Goal: Transaction & Acquisition: Download file/media

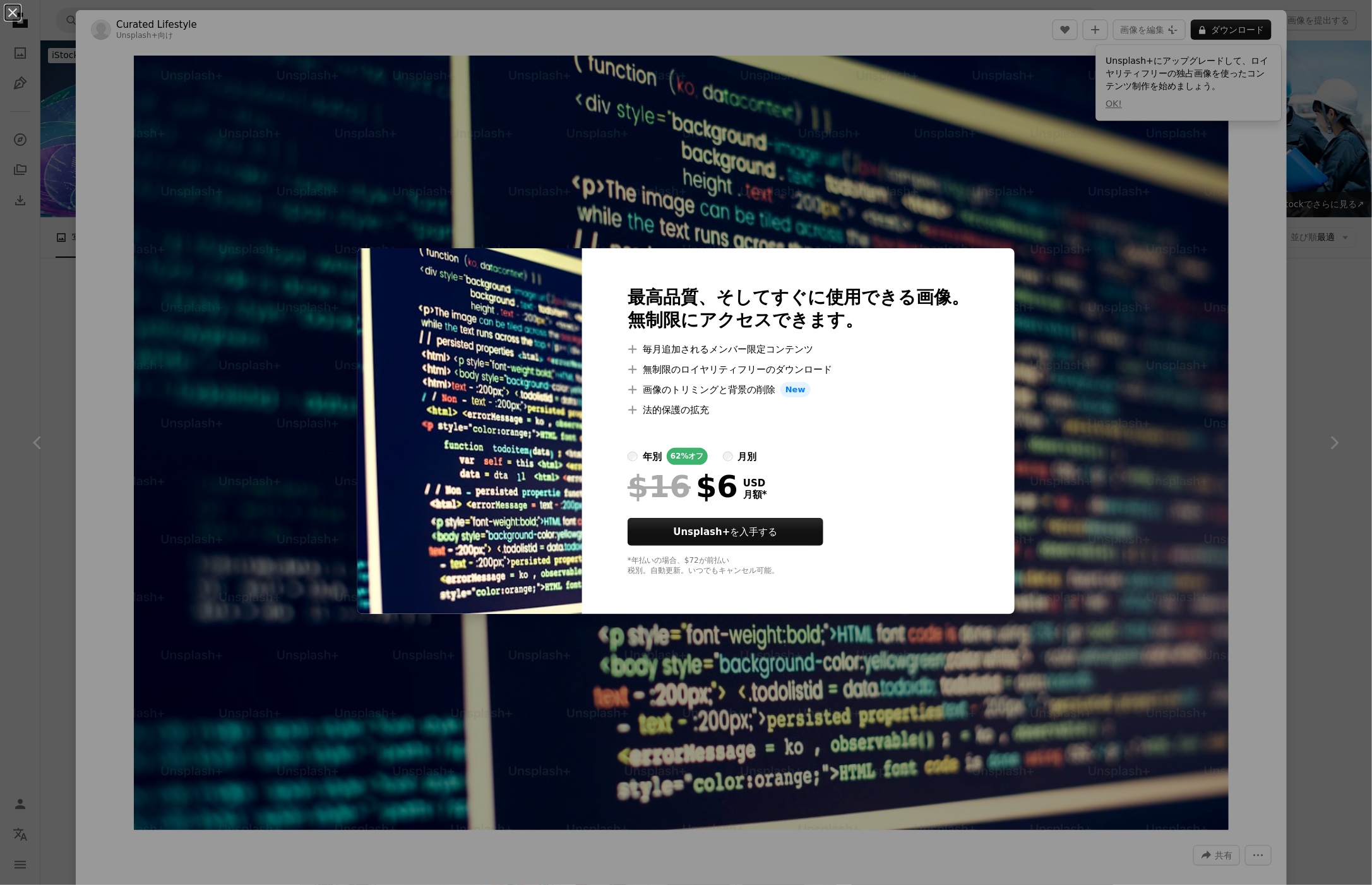
click at [1153, 352] on div "An X shape 最高品質、そしてすぐに使用できる画像。 無制限にアクセスできます。 A plus sign 毎月追加されるメンバー限定コンテンツ A p…" at bounding box center [686, 442] width 1372 height 885
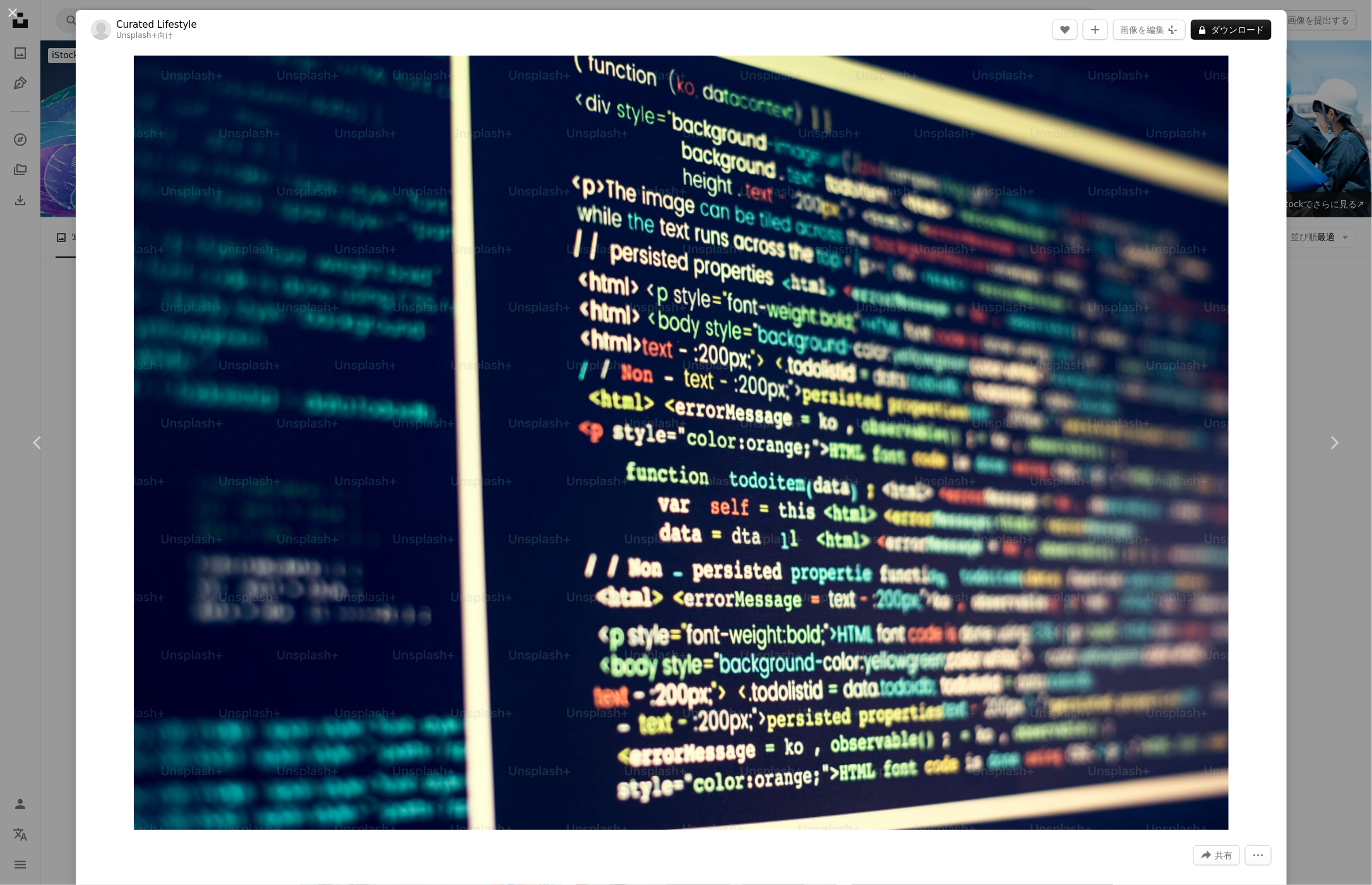
click at [12, 18] on button "An X shape" at bounding box center [12, 12] width 15 height 15
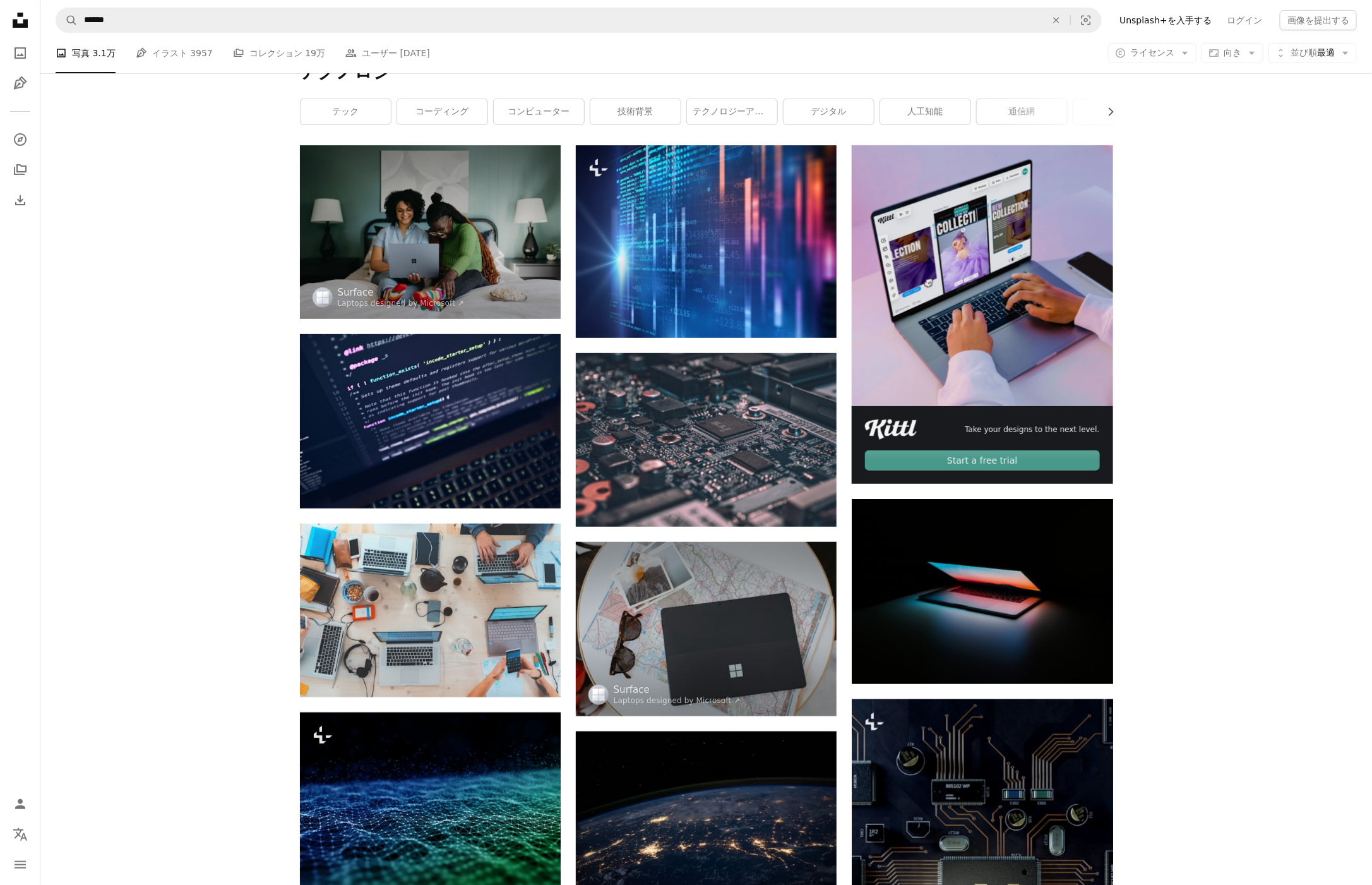
scroll to position [216, 0]
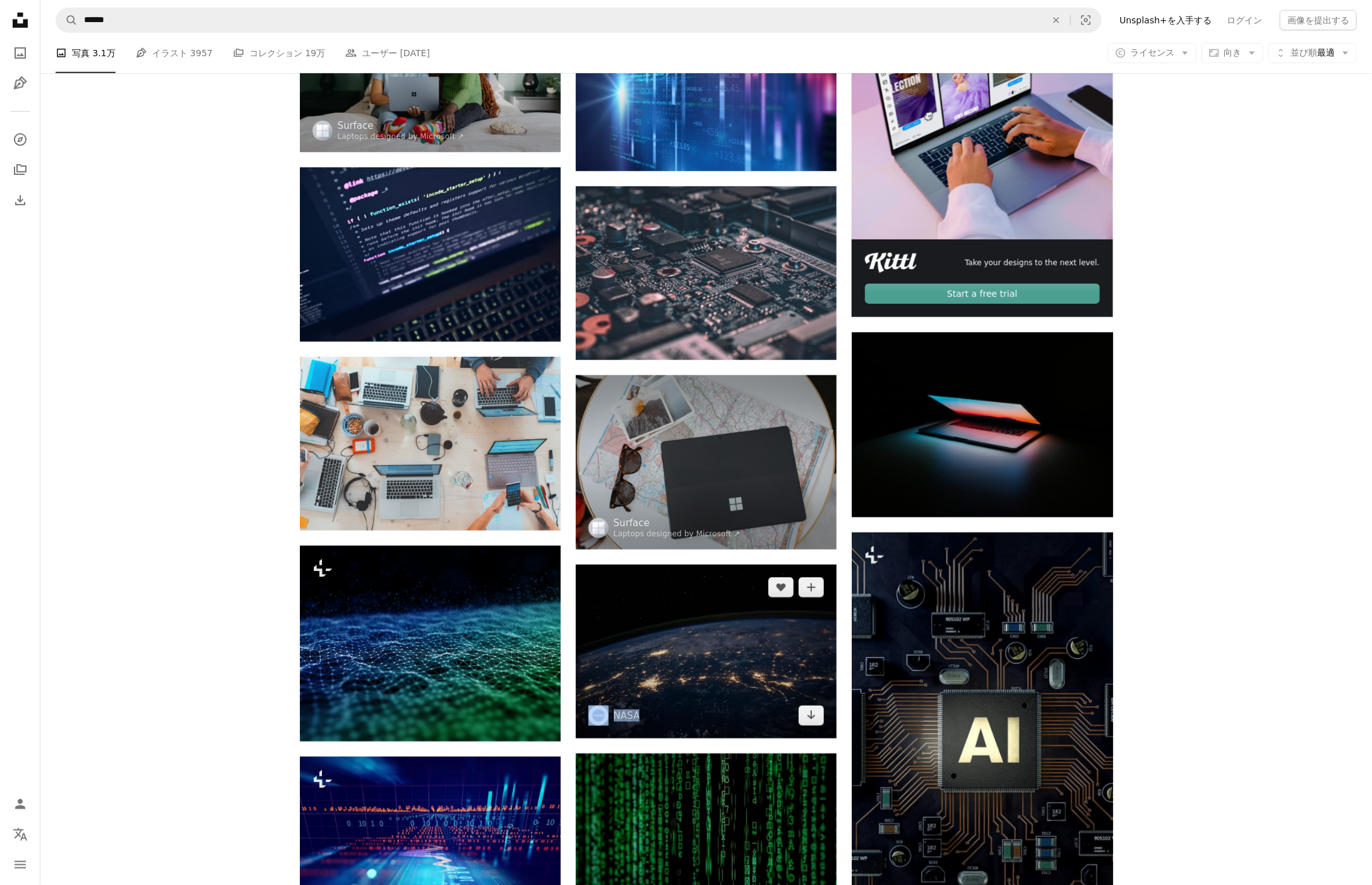
drag, startPoint x: 825, startPoint y: 644, endPoint x: 834, endPoint y: 593, distance: 51.8
click at [832, 603] on div "Plus sign for Unsplash+ A heart A plus sign Getty Images Unsplash+ 向け A lock ダウ…" at bounding box center [706, 751] width 261 height 1545
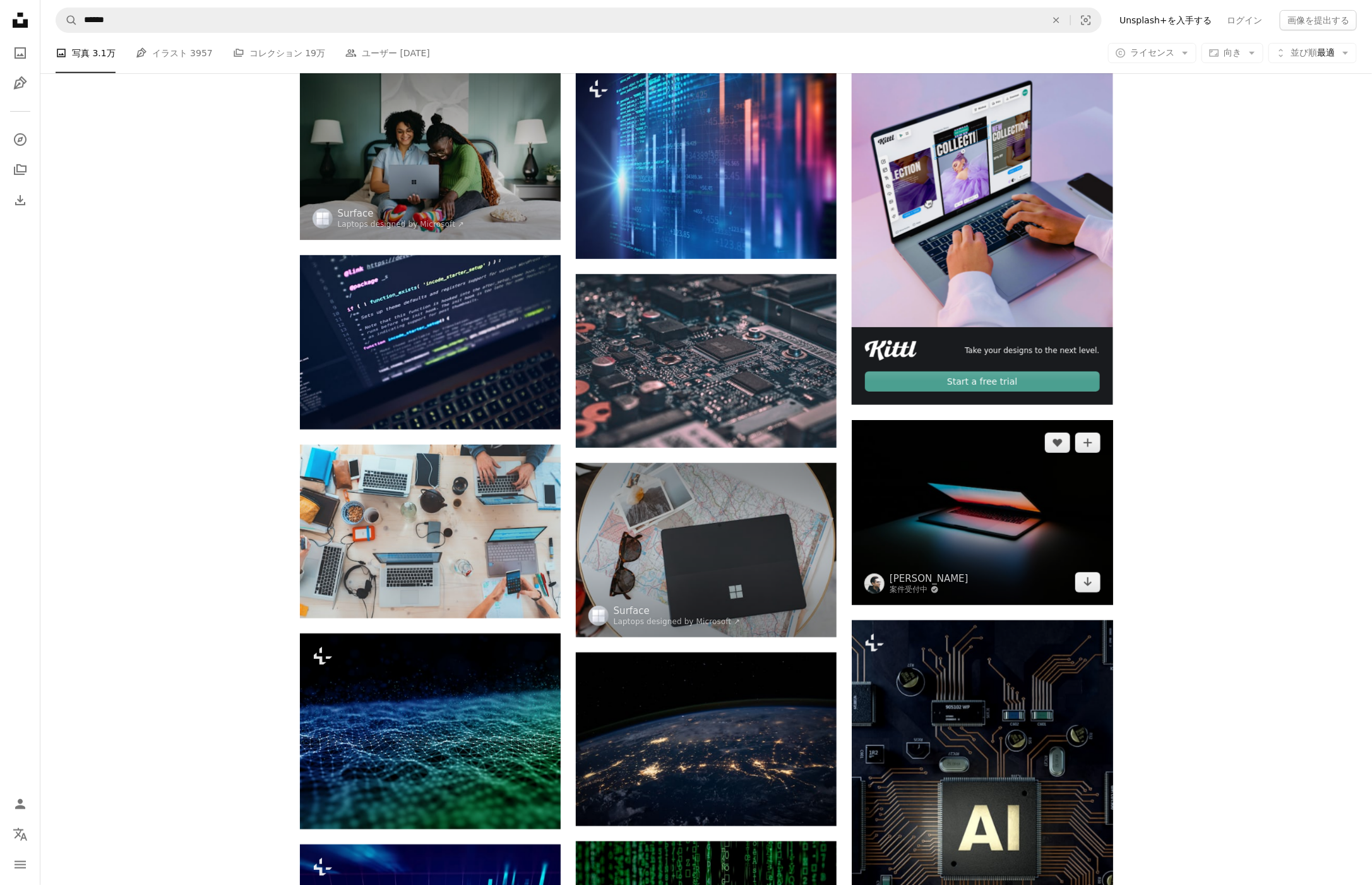
scroll to position [250, 0]
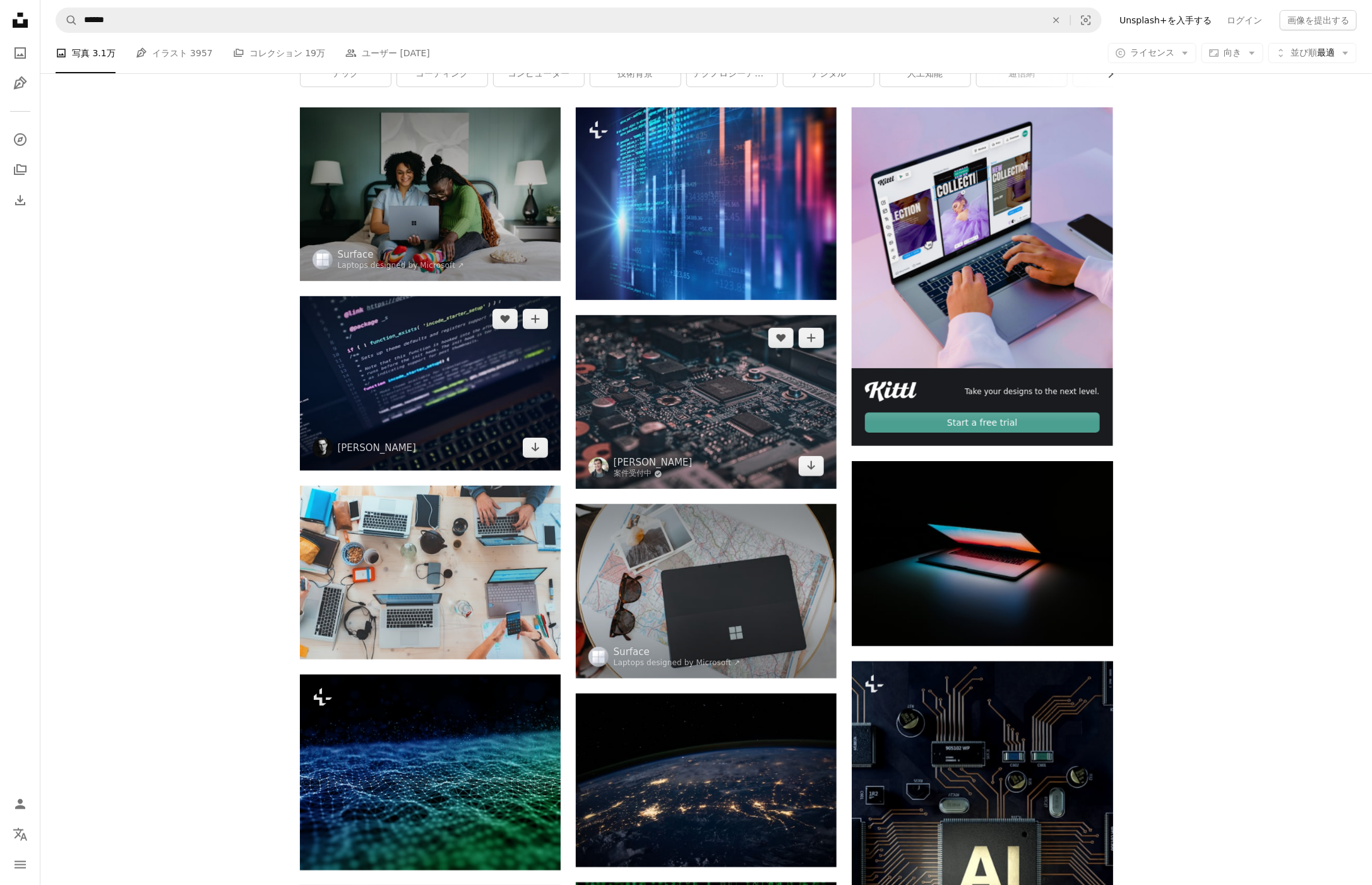
click at [489, 405] on img at bounding box center [431, 383] width 261 height 174
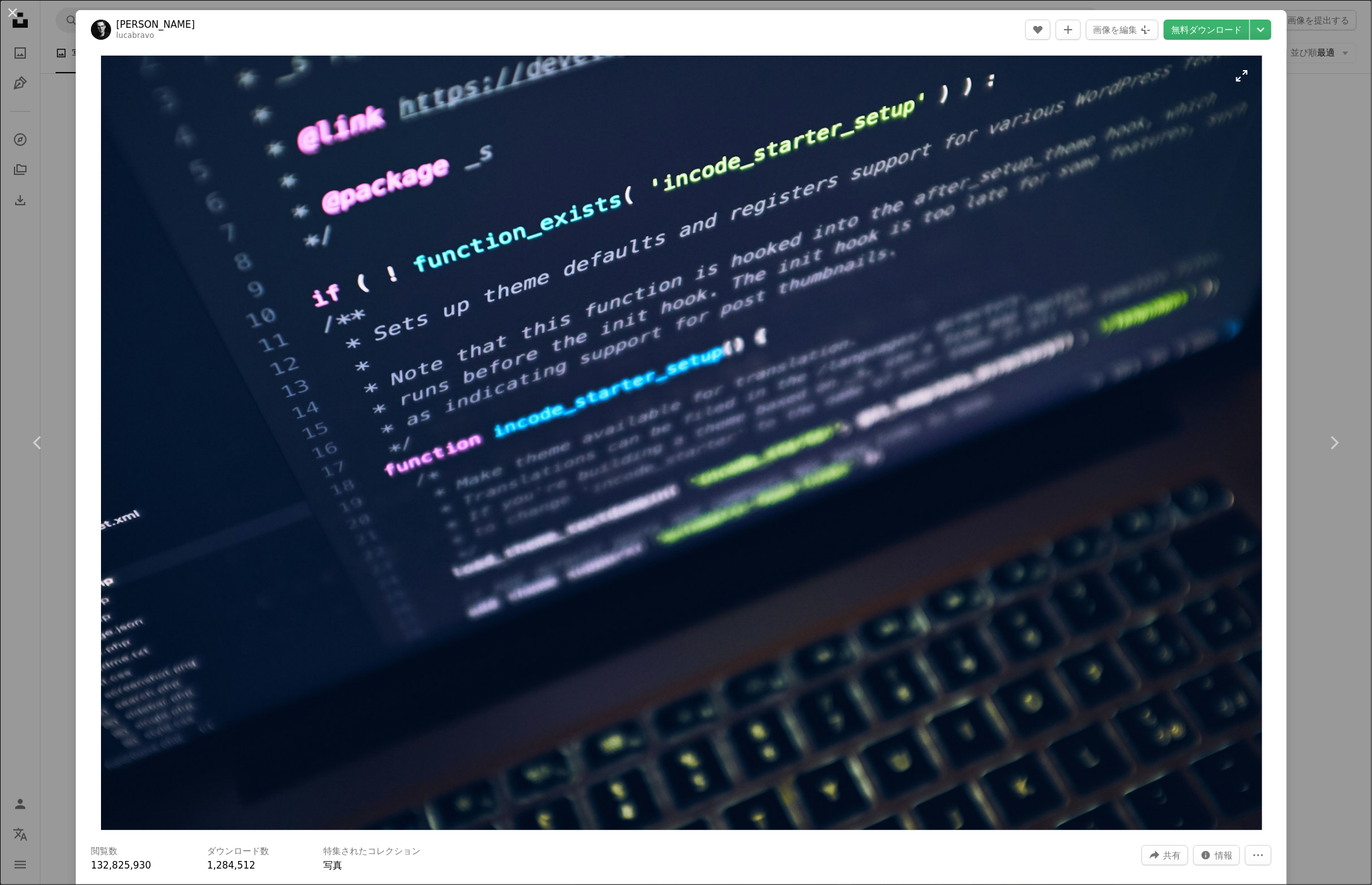
click at [817, 557] on img "この画像でズームインする" at bounding box center [681, 442] width 1161 height 774
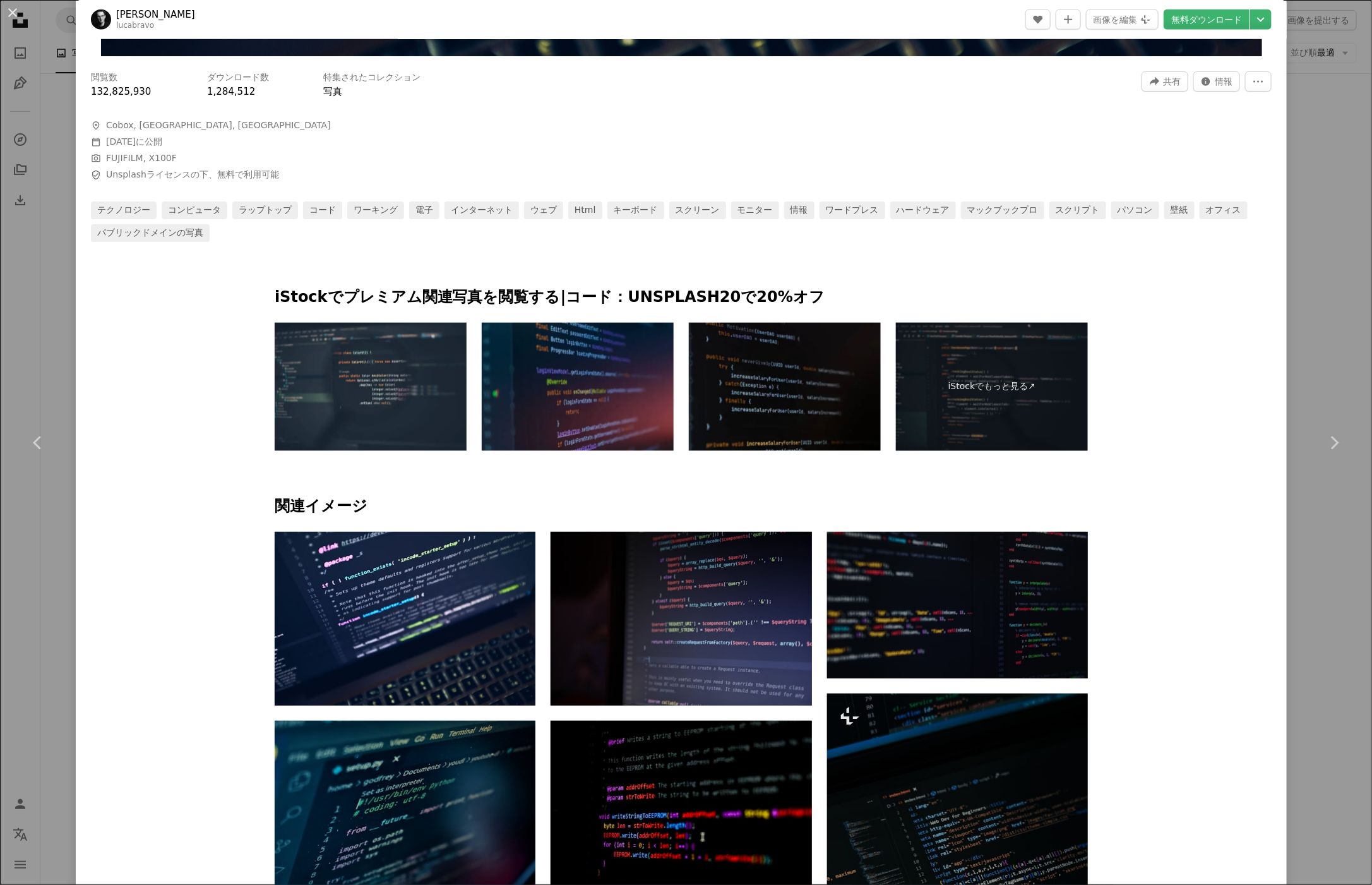
scroll to position [777, 0]
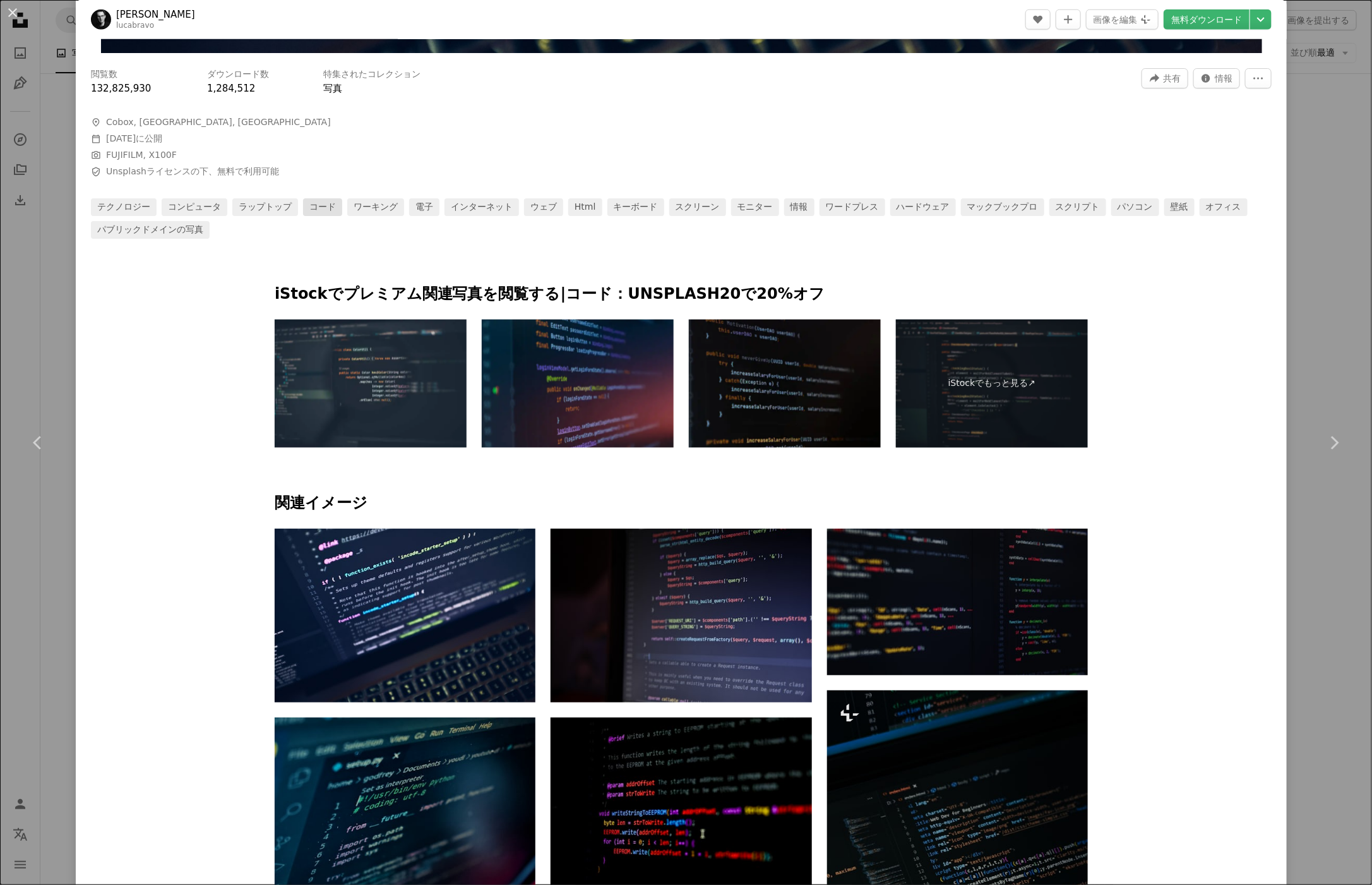
click at [318, 209] on link "コード" at bounding box center [323, 207] width 39 height 17
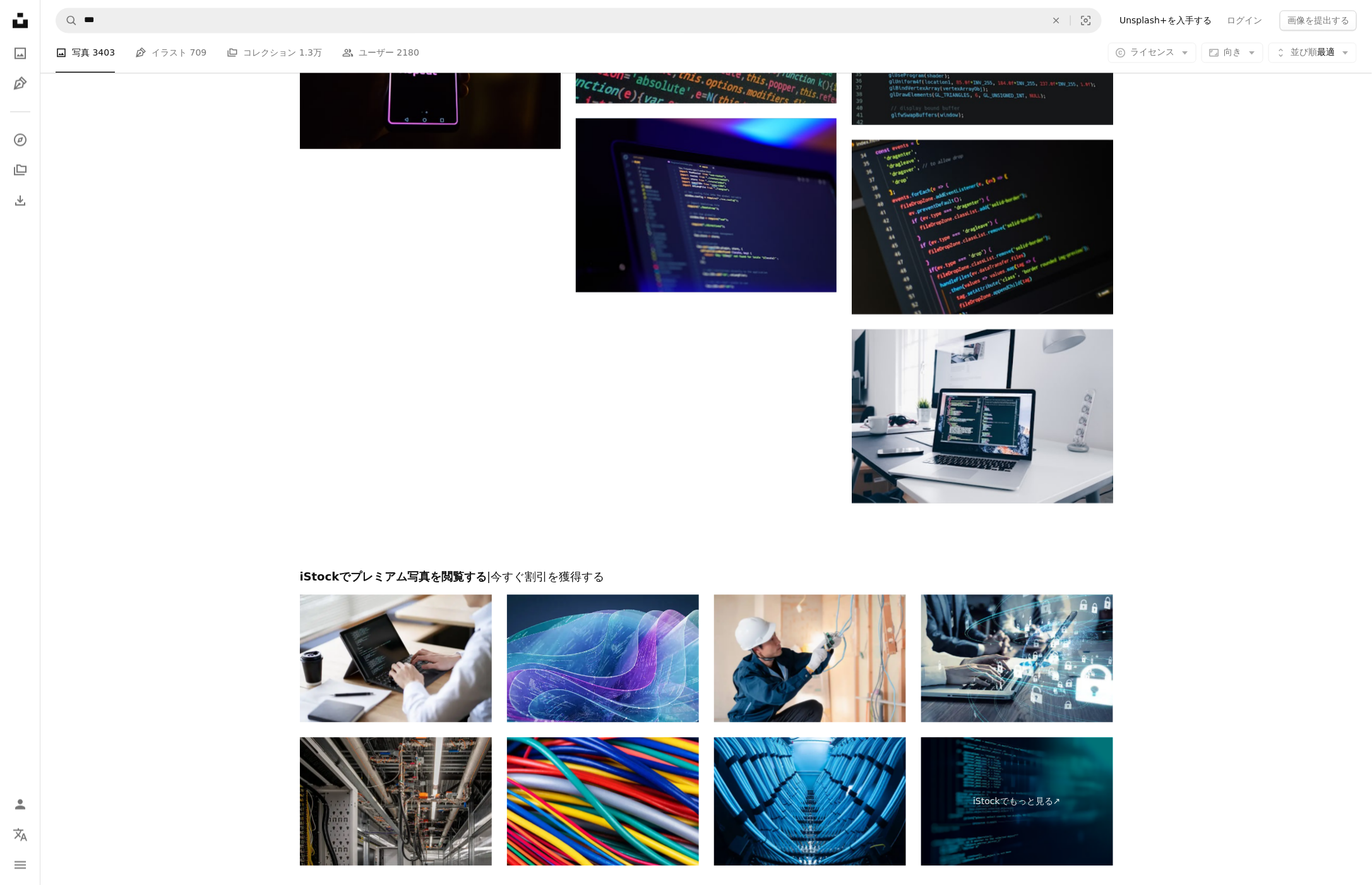
scroll to position [1531, 0]
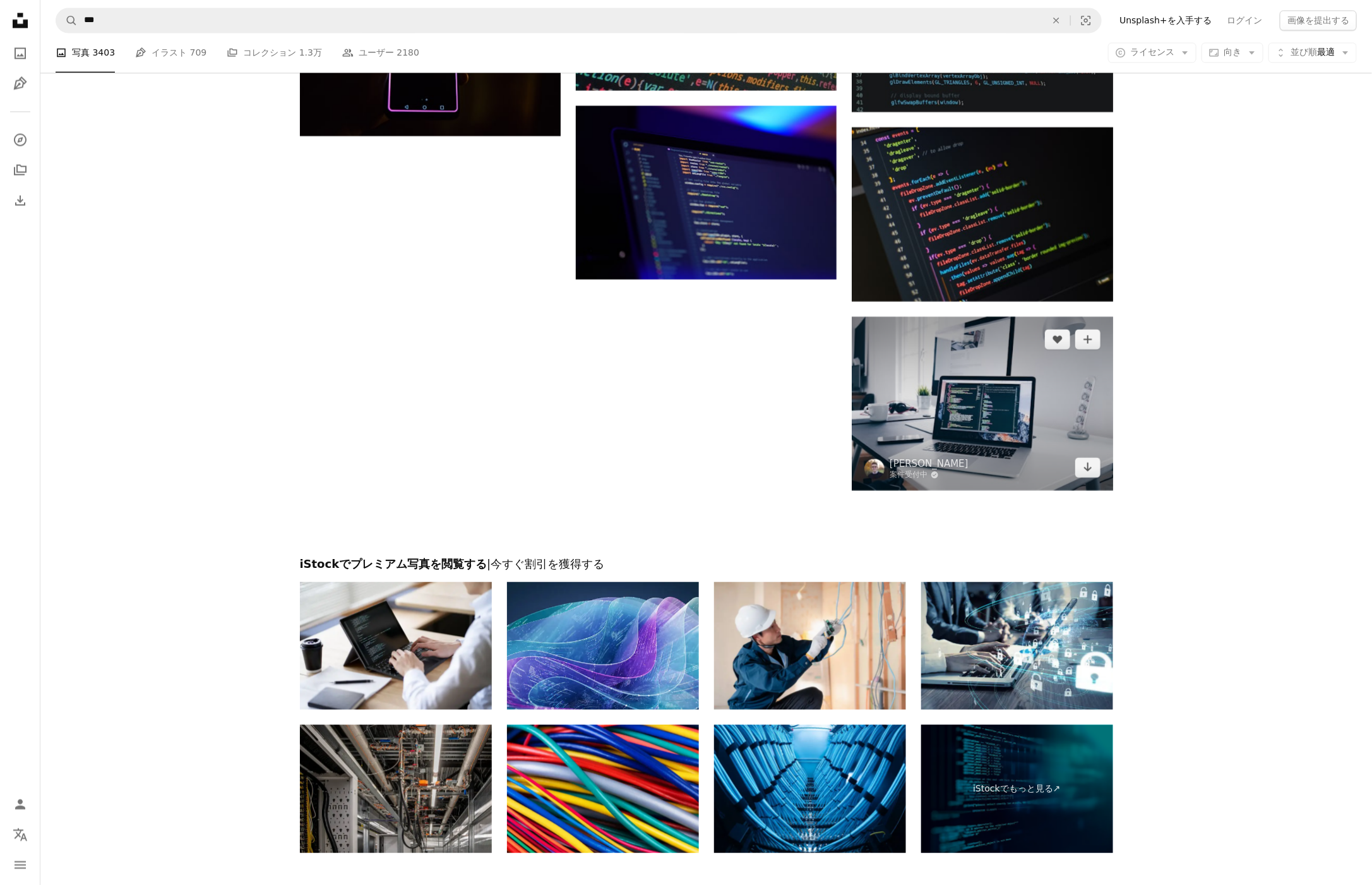
click at [1033, 451] on img at bounding box center [982, 403] width 261 height 174
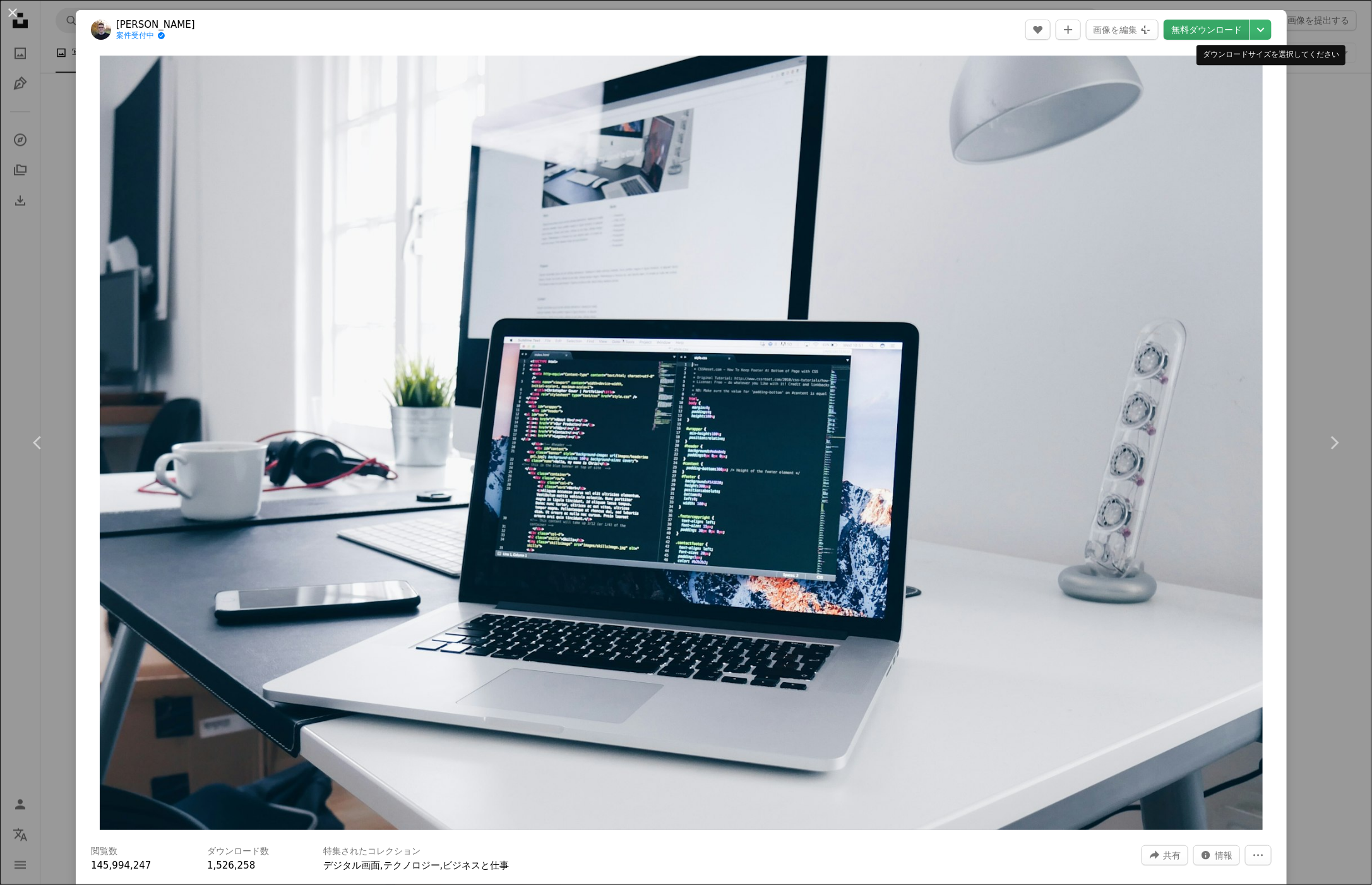
click at [1250, 32] on link "無料ダウンロード" at bounding box center [1207, 30] width 86 height 20
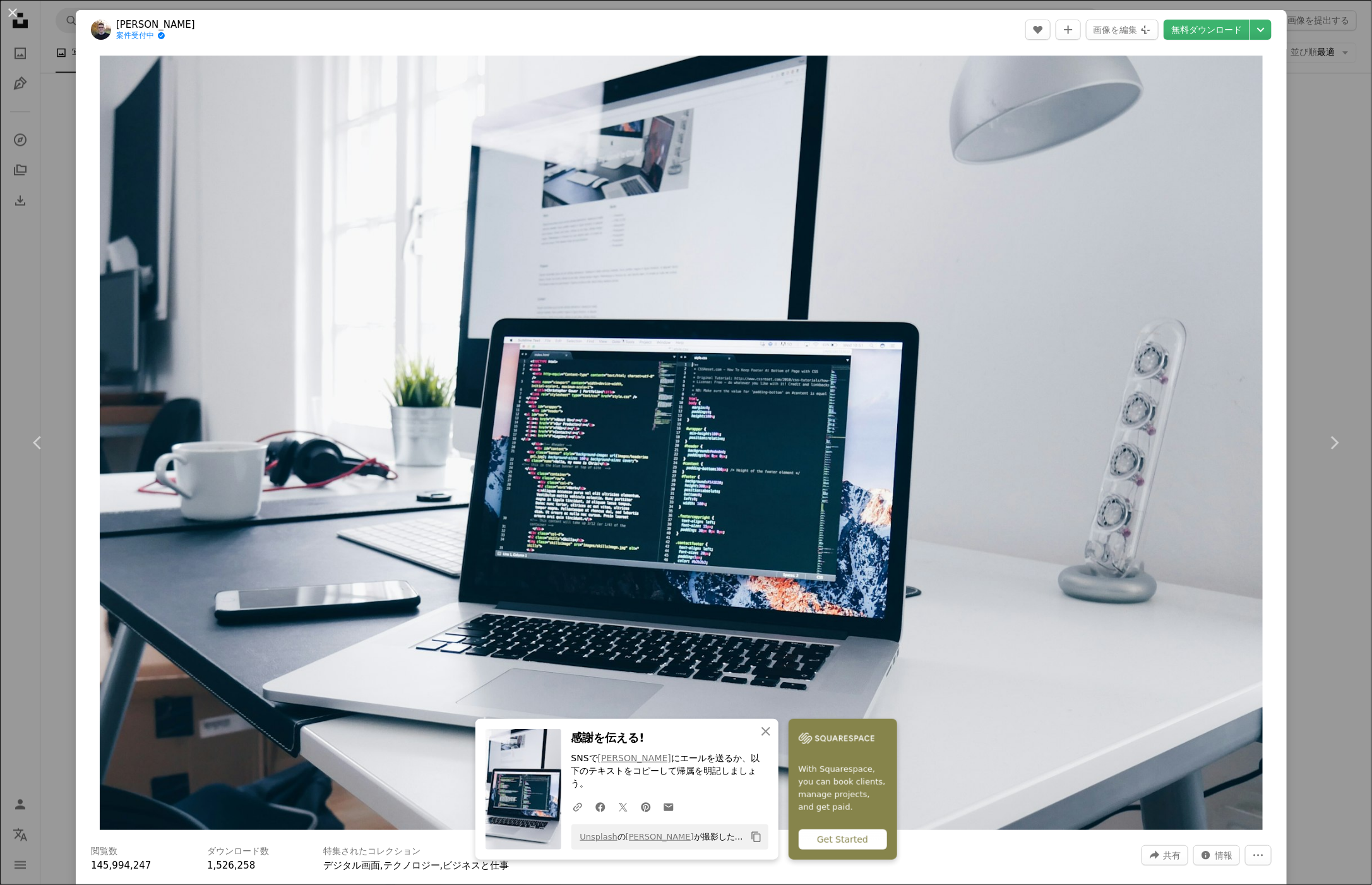
drag, startPoint x: 1295, startPoint y: 453, endPoint x: 1279, endPoint y: 467, distance: 21.3
click at [1279, 467] on div "Zoom in" at bounding box center [681, 443] width 1211 height 787
drag, startPoint x: 1343, startPoint y: 161, endPoint x: 1308, endPoint y: 235, distance: 81.9
click at [1343, 161] on div "An X shape Chevron left Chevron right An X shape 閉じる 感謝を伝える! SNSで [PERSON_NAME]…" at bounding box center [686, 442] width 1372 height 885
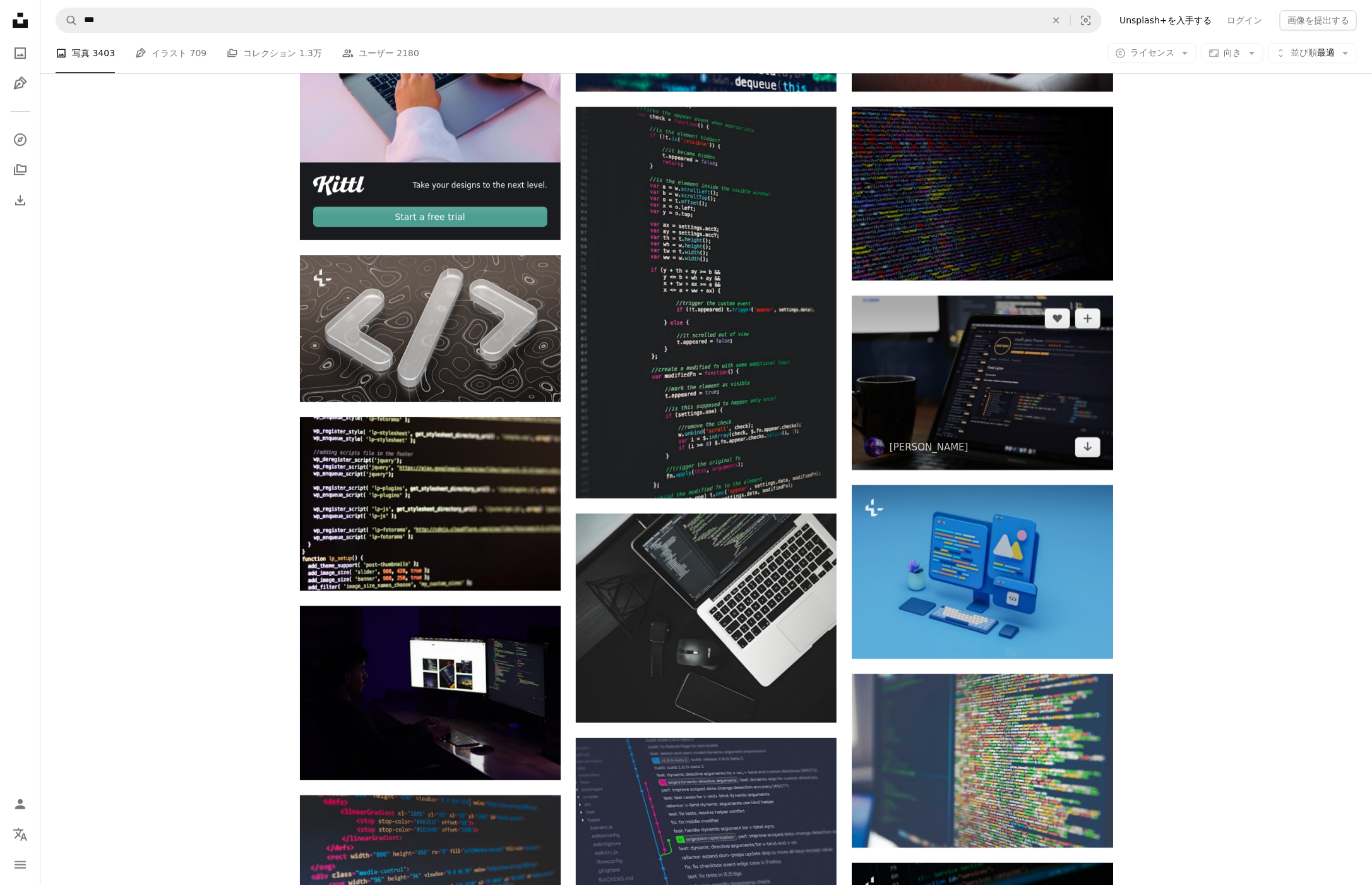
scroll to position [2315, 0]
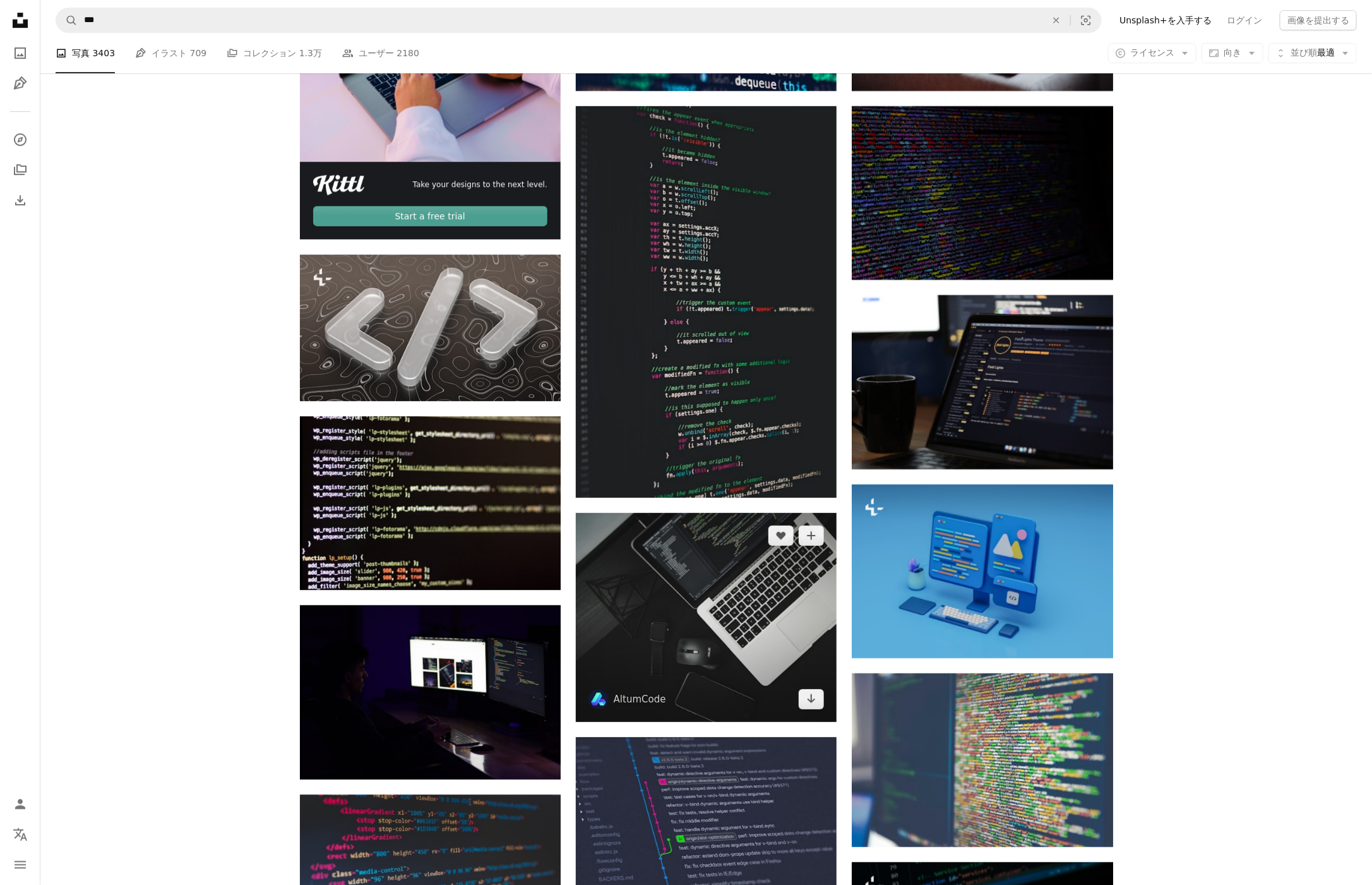
click at [719, 642] on img at bounding box center [706, 617] width 261 height 209
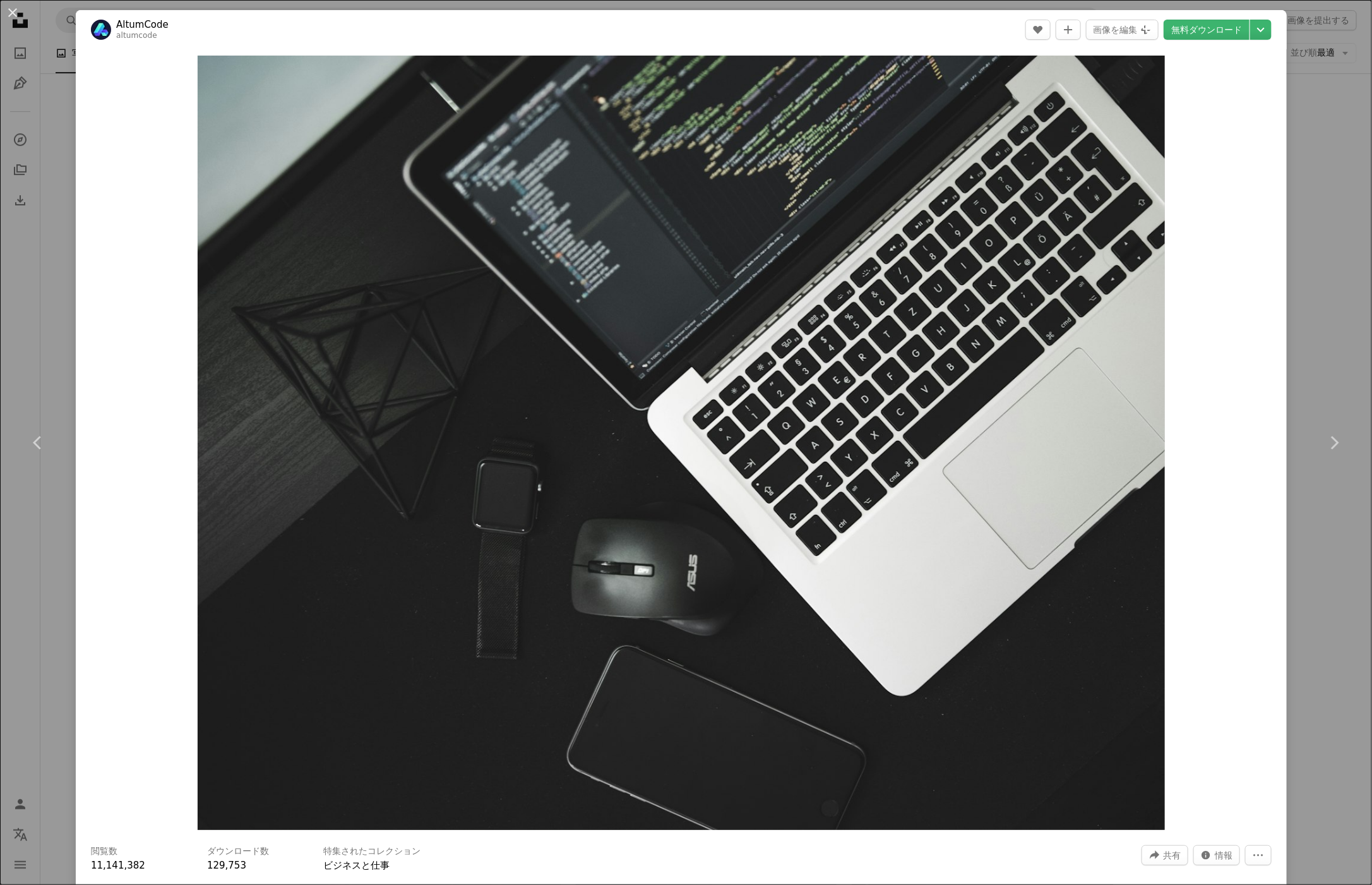
drag, startPoint x: 1316, startPoint y: 169, endPoint x: 1312, endPoint y: 189, distance: 20.4
click at [1316, 169] on div "An X shape Chevron left Chevron right AltumCode altumcode A heart A plus sign 画…" at bounding box center [686, 442] width 1372 height 885
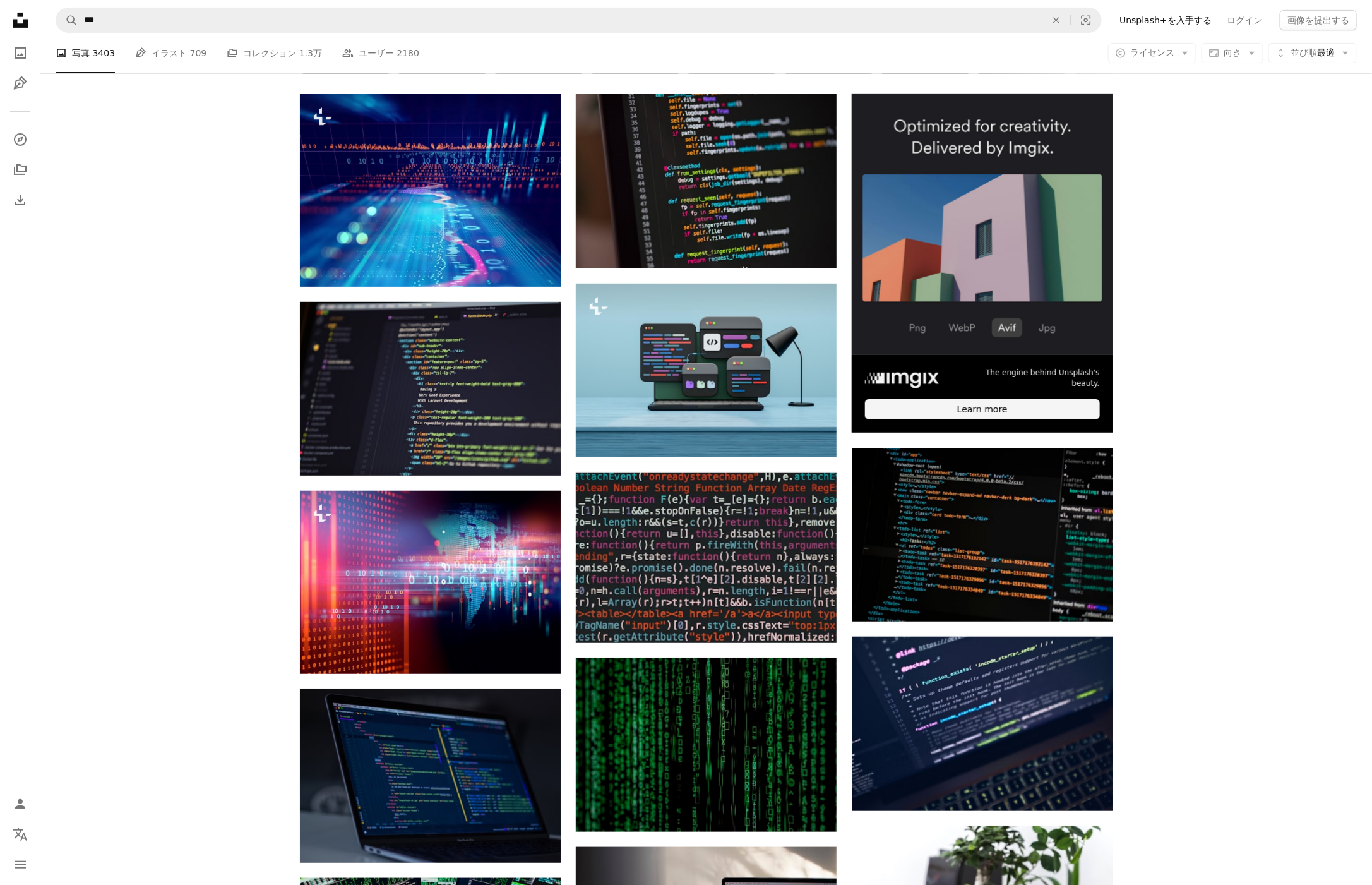
scroll to position [265, 0]
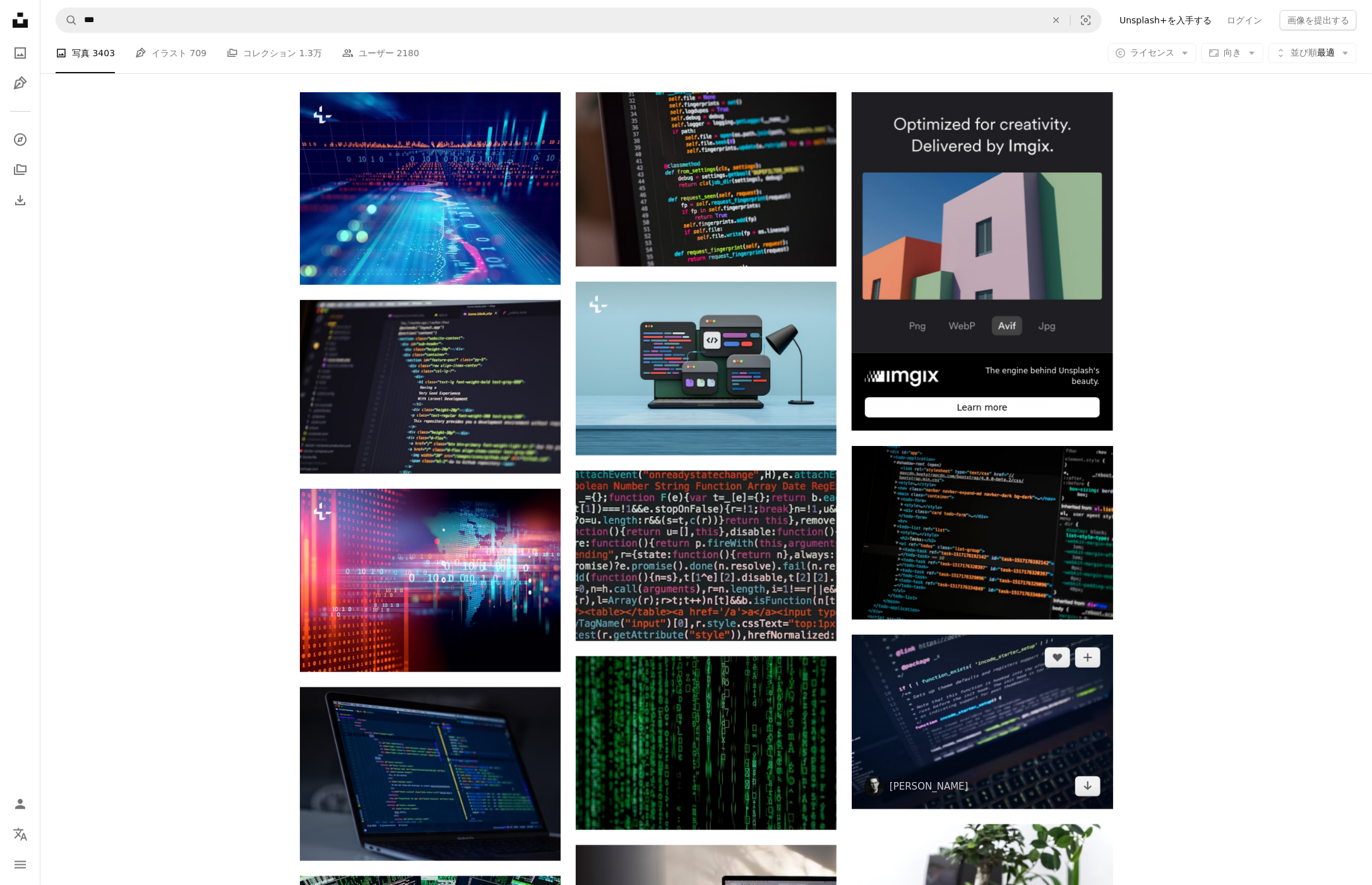
click at [952, 720] on img at bounding box center [982, 722] width 261 height 174
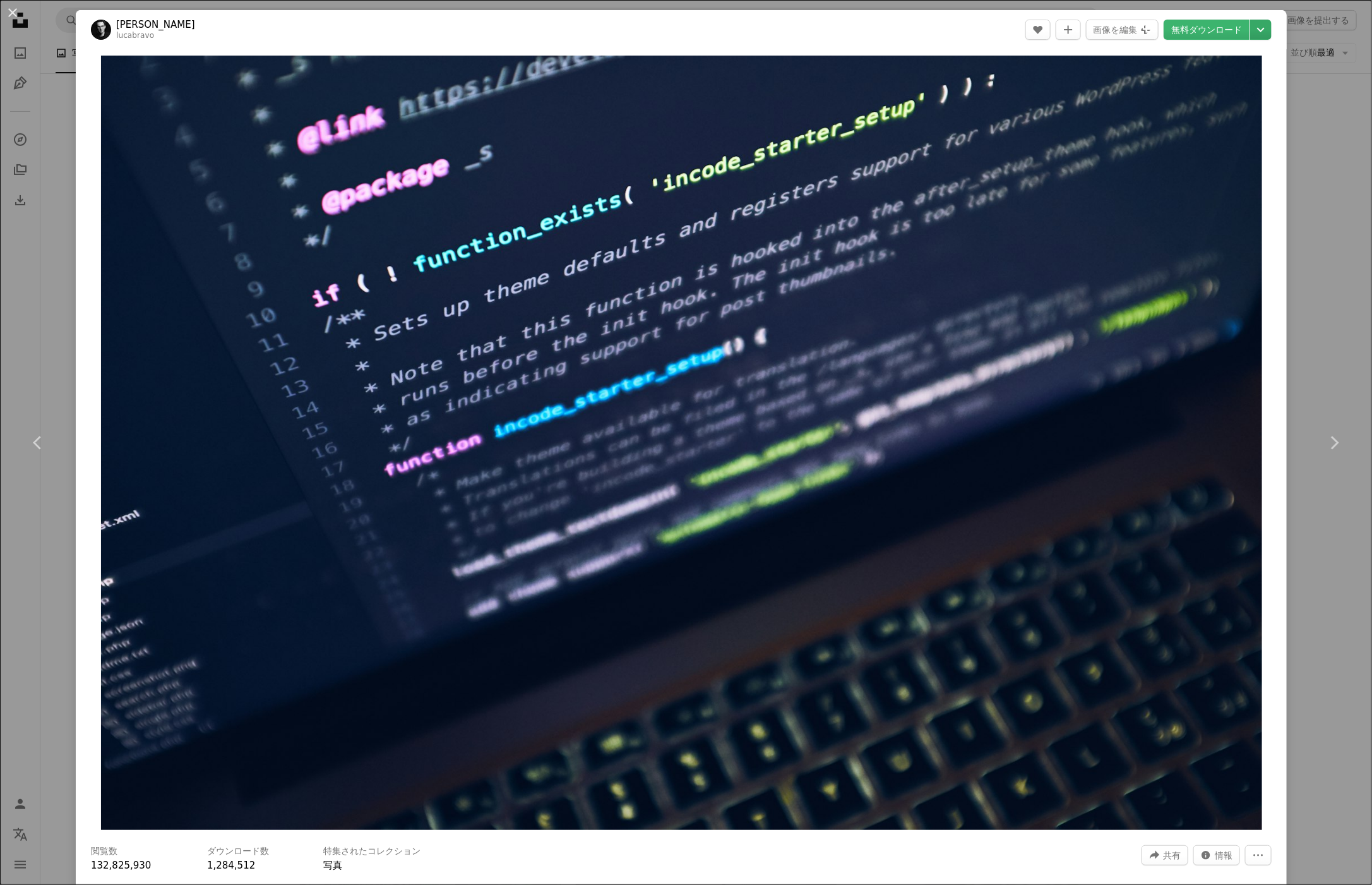
click at [1263, 34] on icon "Chevron down" at bounding box center [1261, 29] width 20 height 15
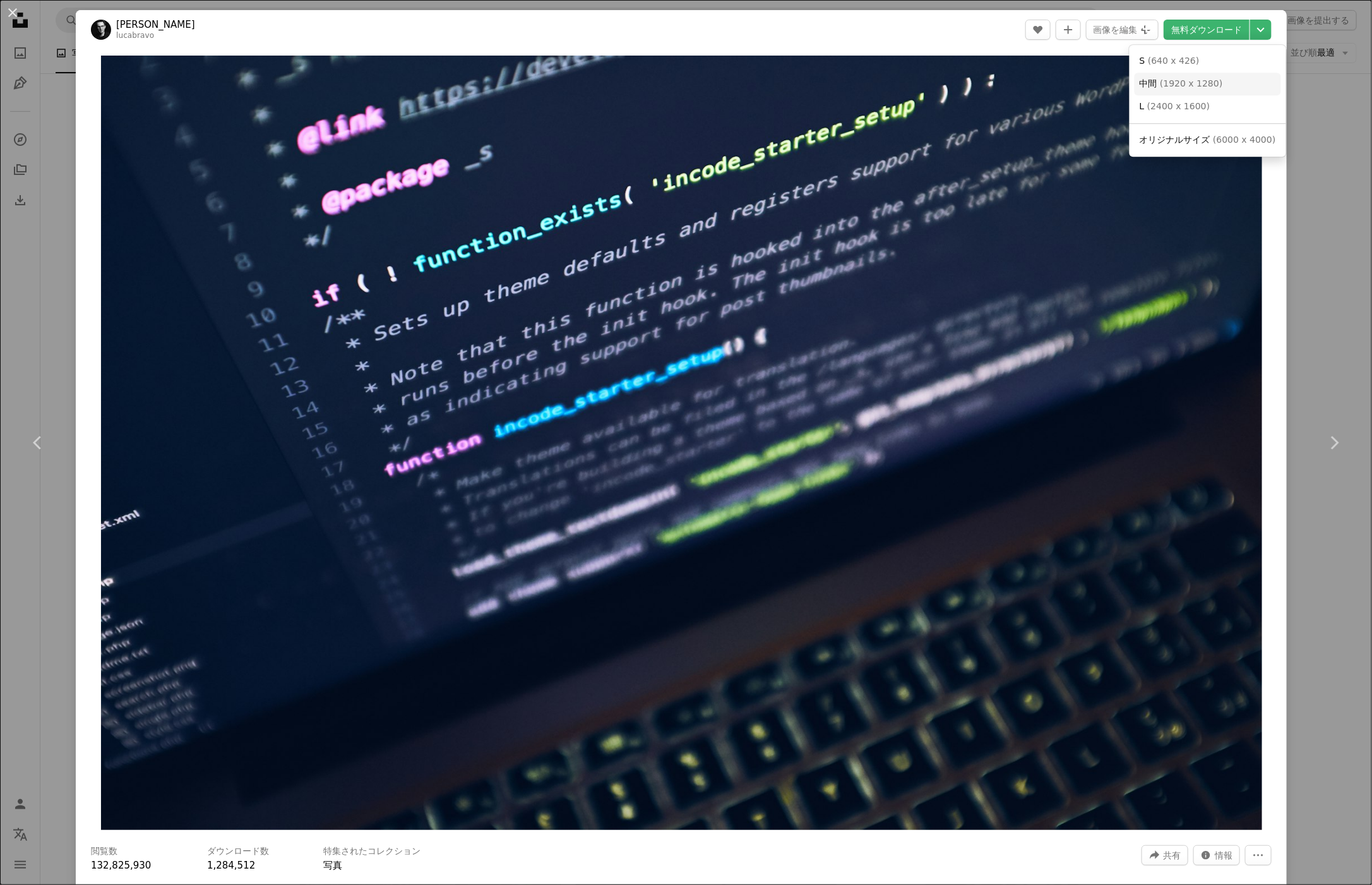
click at [1241, 88] on link "中間 ( [DATE] x [DATE] )" at bounding box center [1207, 84] width 146 height 23
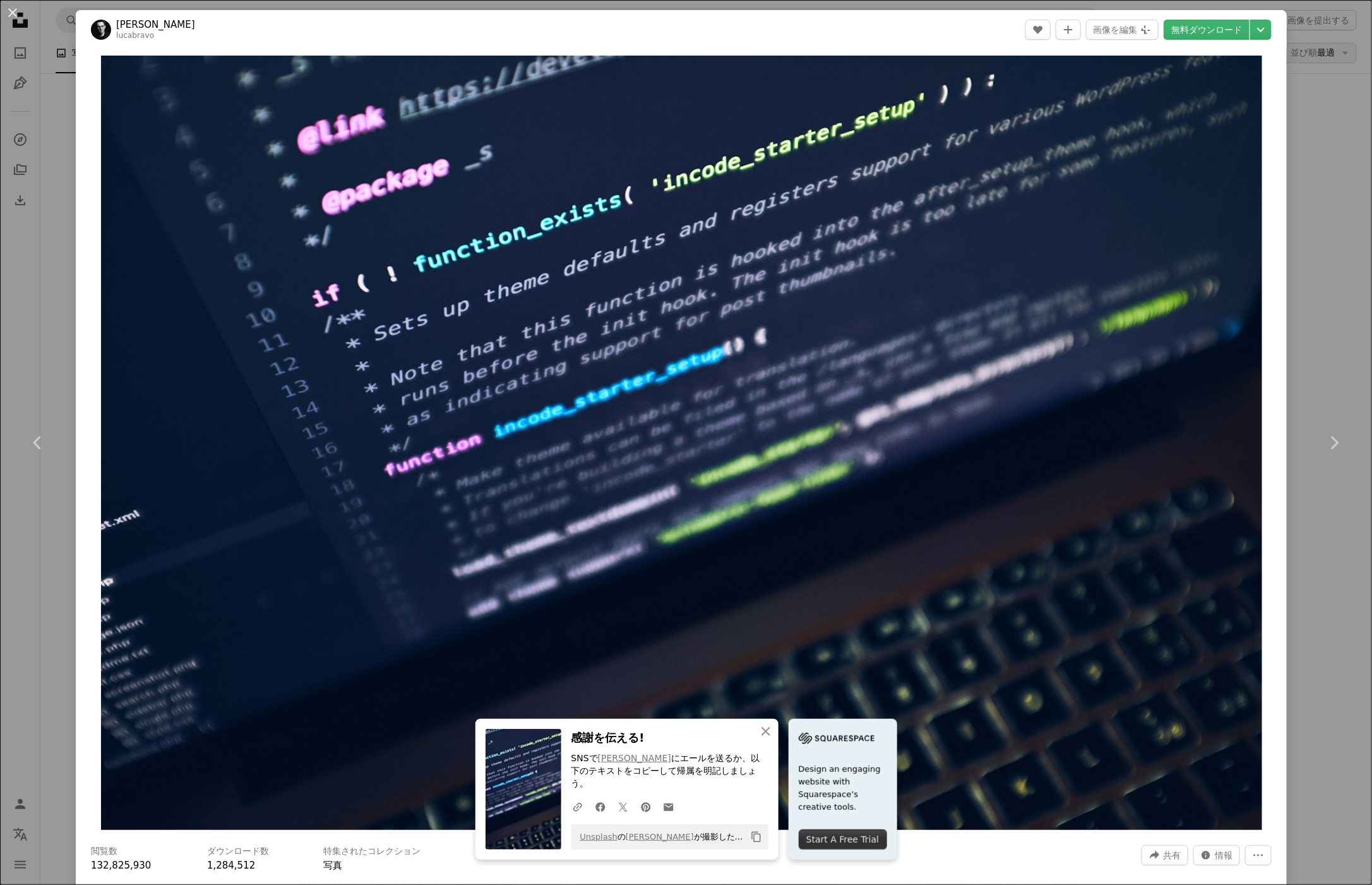
drag, startPoint x: 1320, startPoint y: 43, endPoint x: 1320, endPoint y: 50, distance: 7.0
click at [1320, 43] on div "An X shape Chevron left Chevron right An X shape 閉じる 感謝を伝える! SNSで [PERSON_NAME]…" at bounding box center [686, 442] width 1372 height 885
